Goal: Task Accomplishment & Management: Complete application form

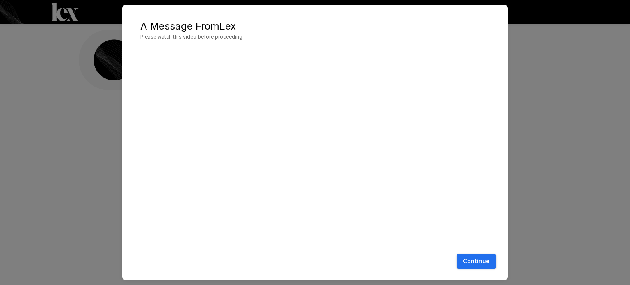
click at [476, 259] on button "Continue" at bounding box center [476, 261] width 40 height 15
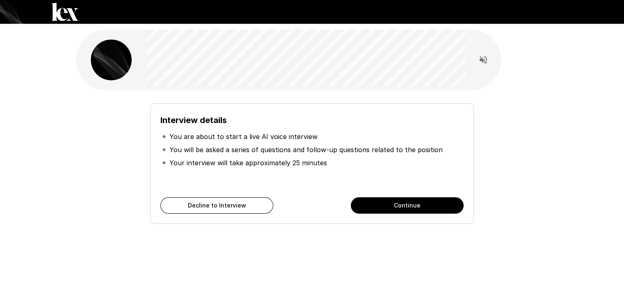
click at [381, 205] on button "Continue" at bounding box center [407, 205] width 113 height 16
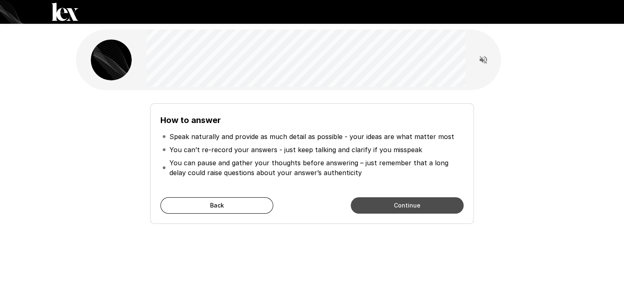
click at [385, 205] on button "Continue" at bounding box center [407, 205] width 113 height 16
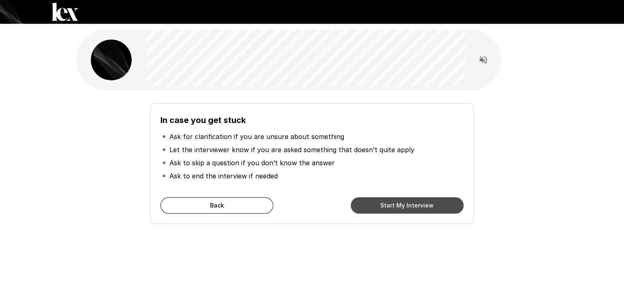
click at [384, 205] on button "Start My Interview" at bounding box center [407, 205] width 113 height 16
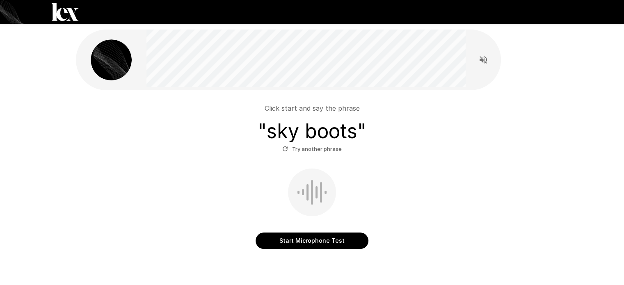
click at [335, 242] on button "Start Microphone Test" at bounding box center [312, 241] width 113 height 16
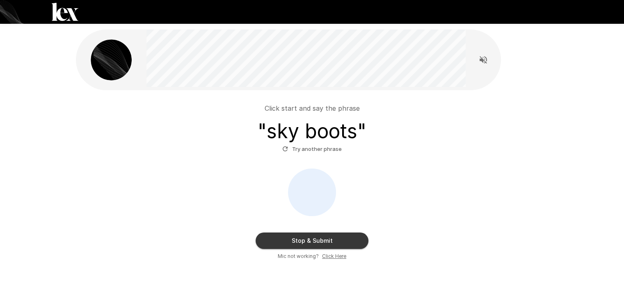
click at [336, 242] on button "Stop & Submit" at bounding box center [312, 241] width 113 height 16
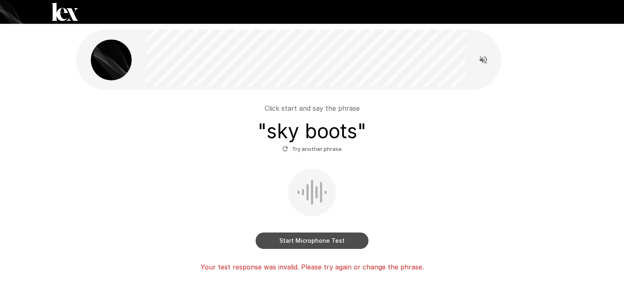
click at [289, 245] on button "Start Microphone Test" at bounding box center [312, 241] width 113 height 16
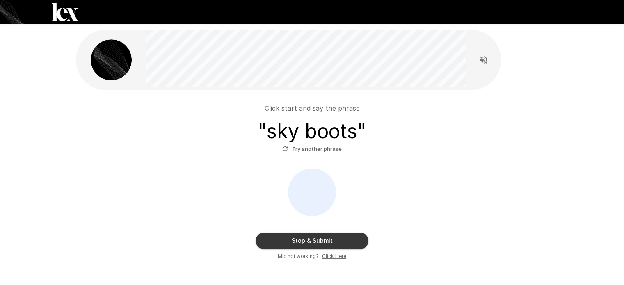
click at [288, 244] on button "Stop & Submit" at bounding box center [312, 241] width 113 height 16
